Goal: Task Accomplishment & Management: Use online tool/utility

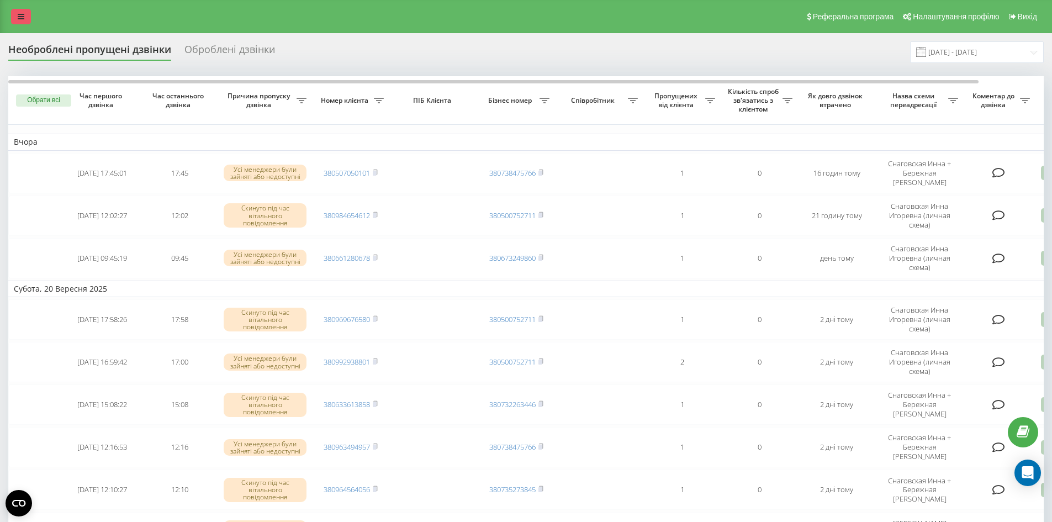
click at [24, 15] on link at bounding box center [21, 16] width 20 height 15
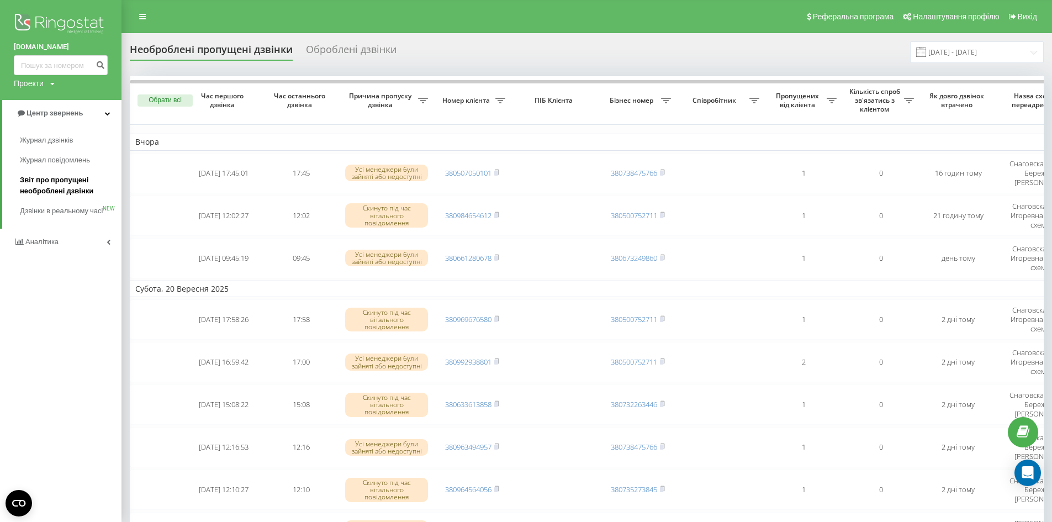
click at [51, 185] on span "Звіт про пропущені необроблені дзвінки" at bounding box center [68, 185] width 96 height 22
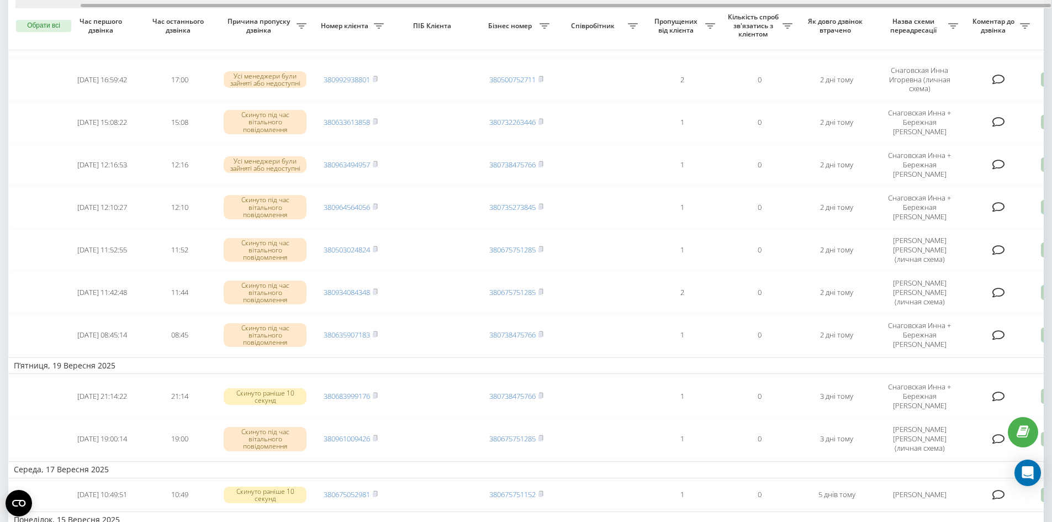
scroll to position [0, 69]
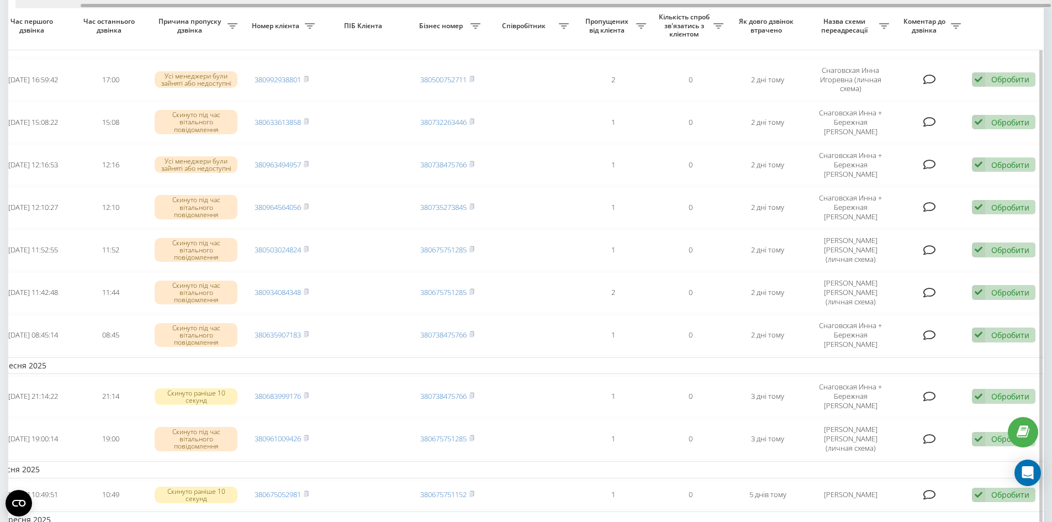
click at [1010, 4] on div at bounding box center [532, 4] width 1035 height 8
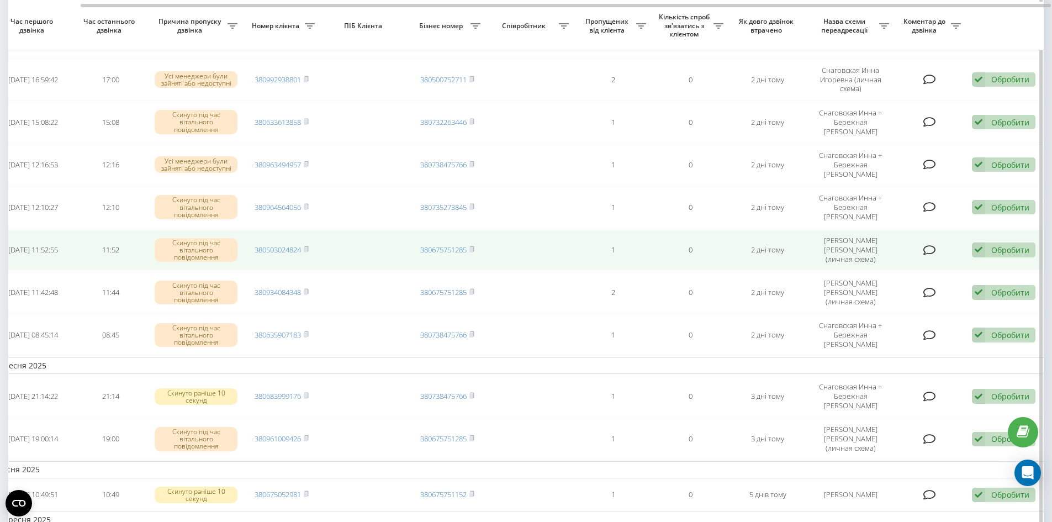
click at [997, 245] on div "Обробити" at bounding box center [1010, 250] width 38 height 10
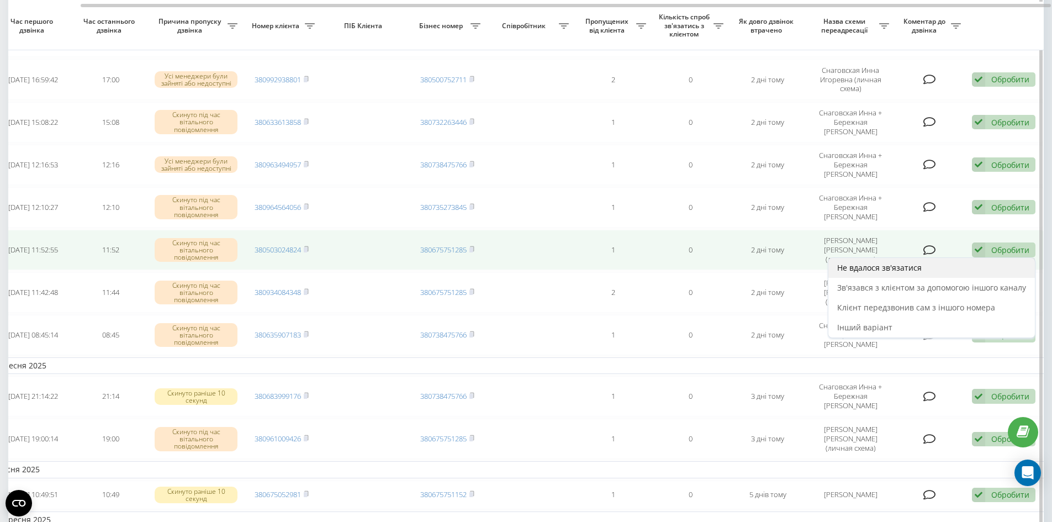
click at [938, 258] on div "Не вдалося зв'язатися" at bounding box center [931, 268] width 206 height 20
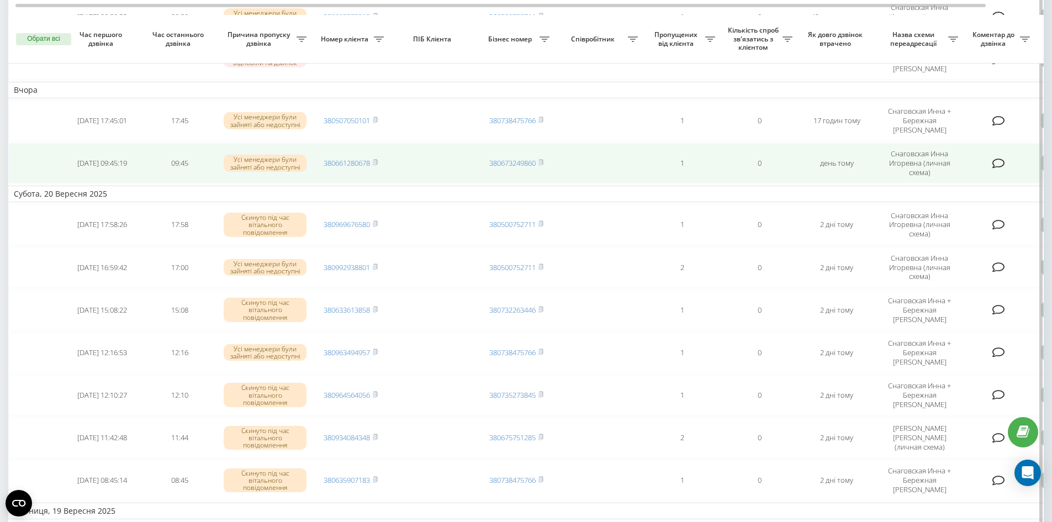
scroll to position [221, 0]
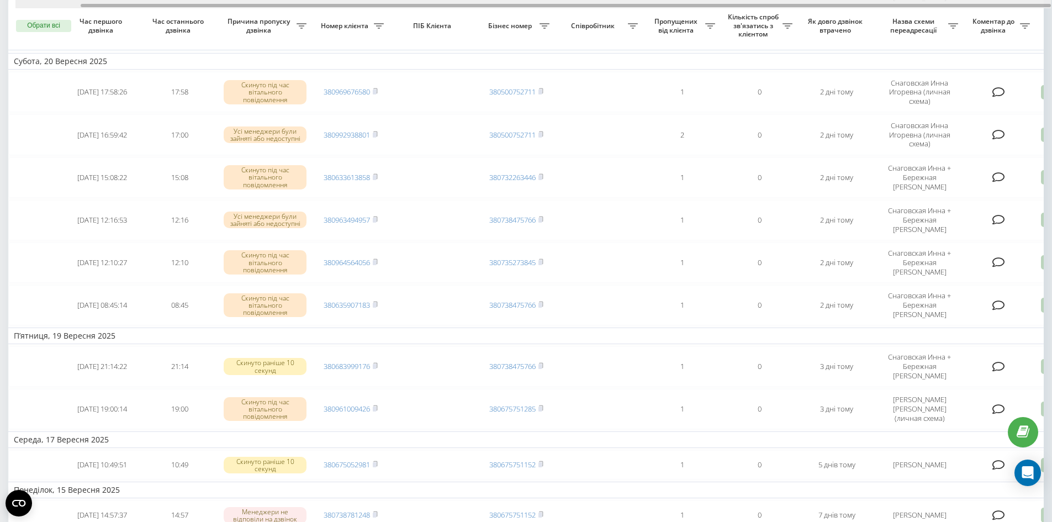
scroll to position [0, 69]
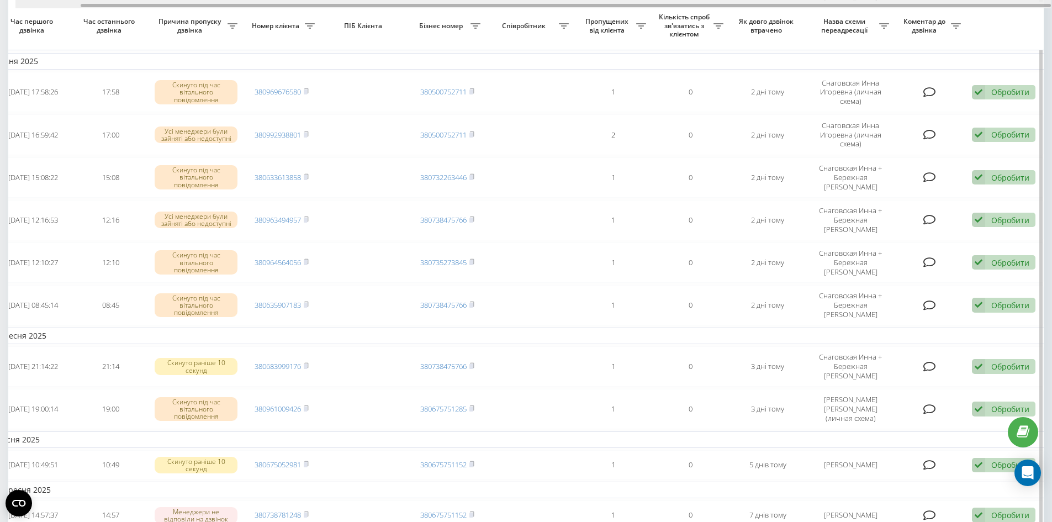
click at [1012, 6] on div at bounding box center [532, 4] width 1035 height 8
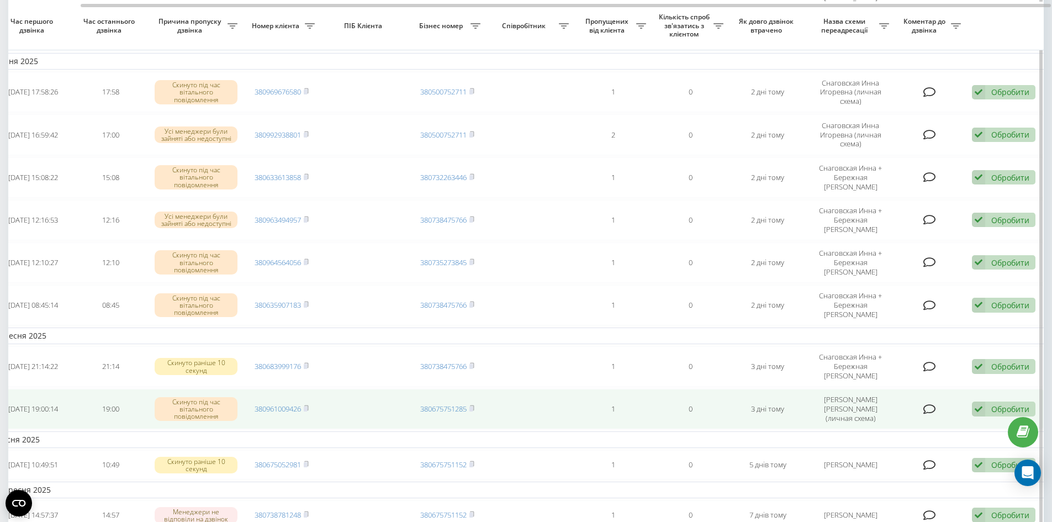
click at [1007, 403] on div "Обробити" at bounding box center [1010, 408] width 38 height 10
click at [930, 417] on div "Не вдалося зв'язатися" at bounding box center [931, 427] width 206 height 20
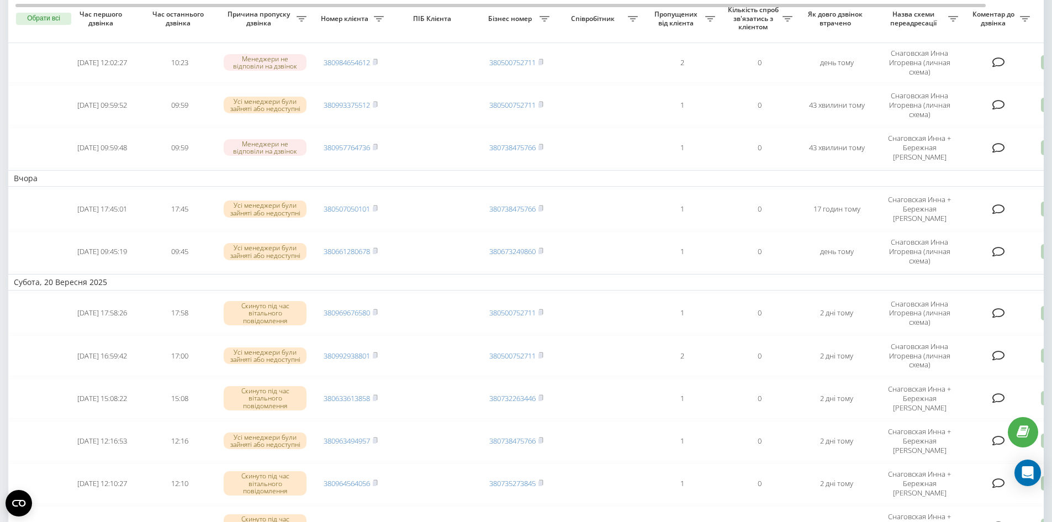
scroll to position [0, 0]
